Goal: Navigation & Orientation: Find specific page/section

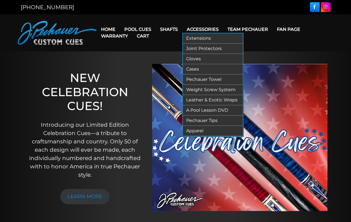
click at [208, 38] on link "Extensions" at bounding box center [213, 38] width 60 height 10
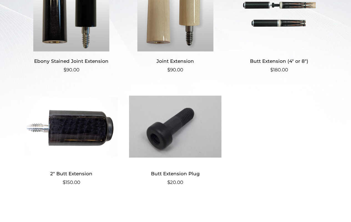
scroll to position [182, 0]
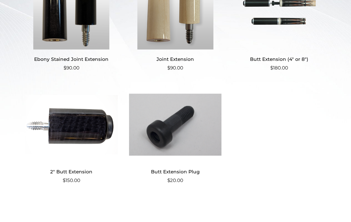
click at [182, 145] on img at bounding box center [175, 124] width 93 height 75
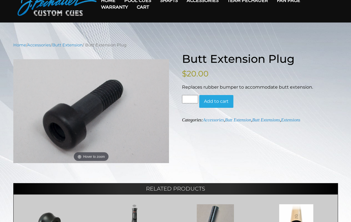
scroll to position [29, 0]
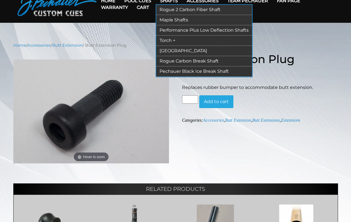
click at [178, 28] on link "Performance Plus Low Deflection Shafts" at bounding box center [204, 30] width 96 height 10
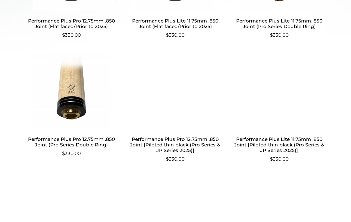
scroll to position [283, 0]
